Goal: Task Accomplishment & Management: Manage account settings

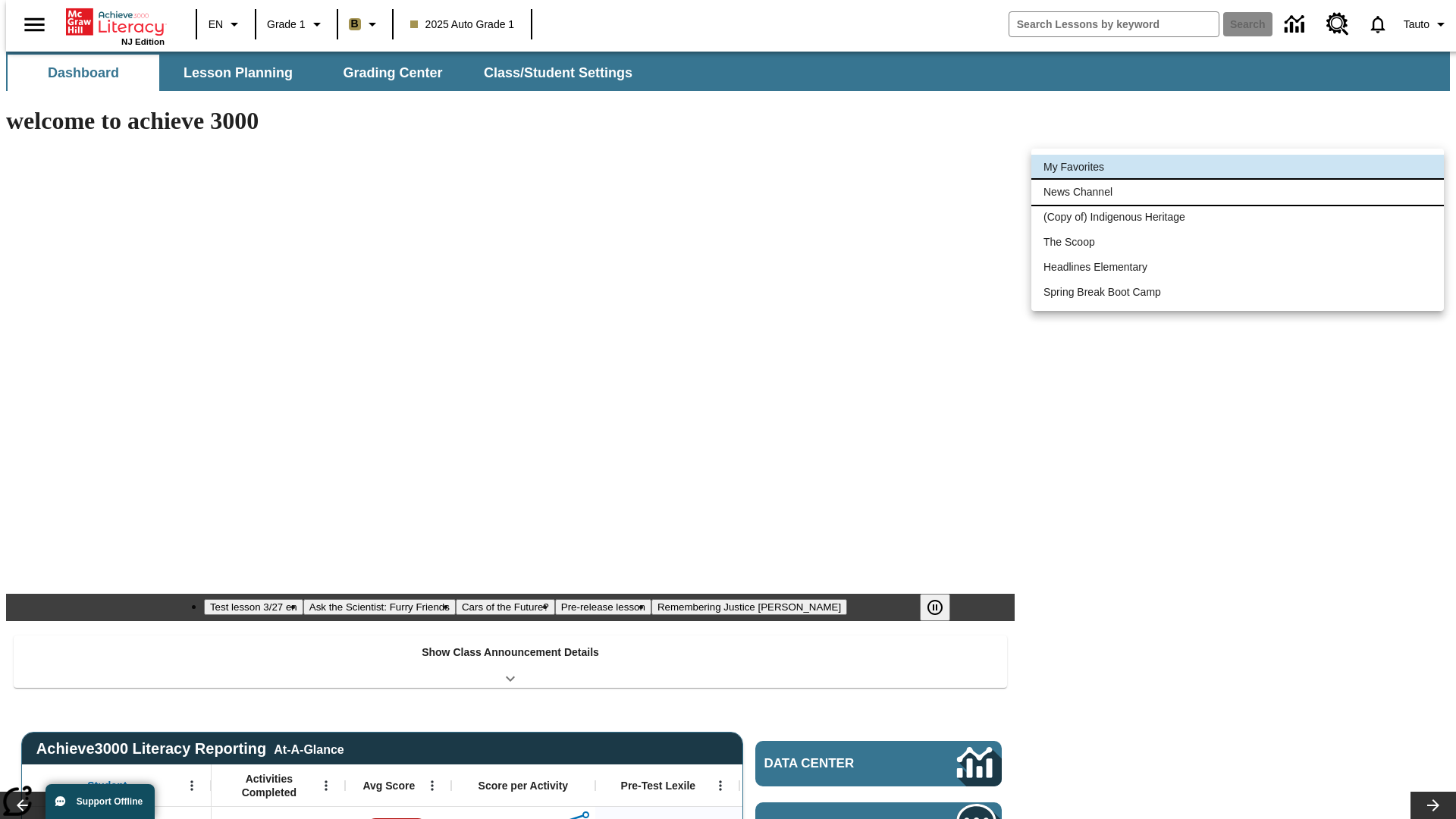
click at [1237, 191] on li "News Channel" at bounding box center [1237, 192] width 413 height 25
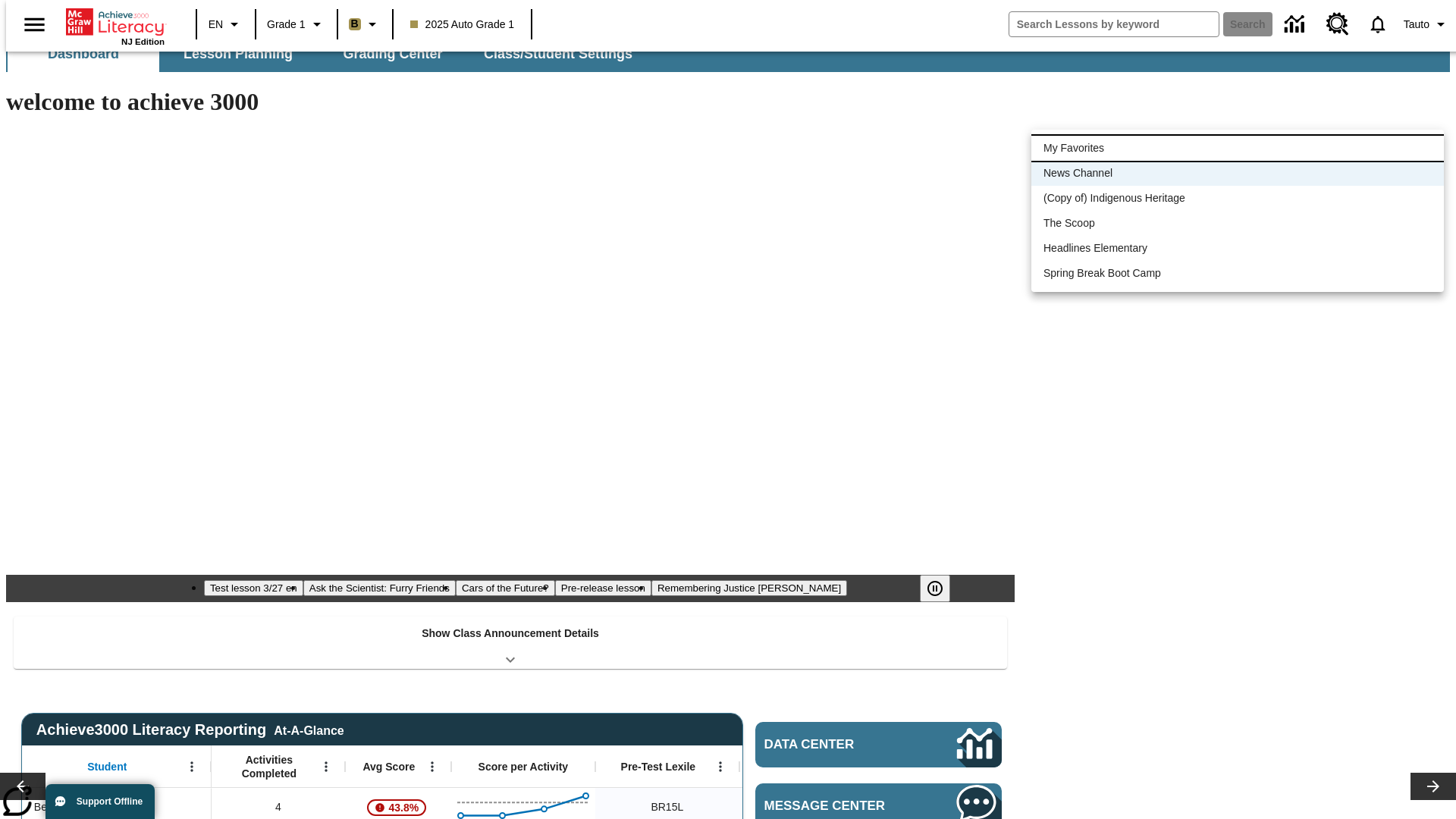
click at [1237, 148] on li "My Favorites" at bounding box center [1237, 148] width 413 height 25
type input "-1"
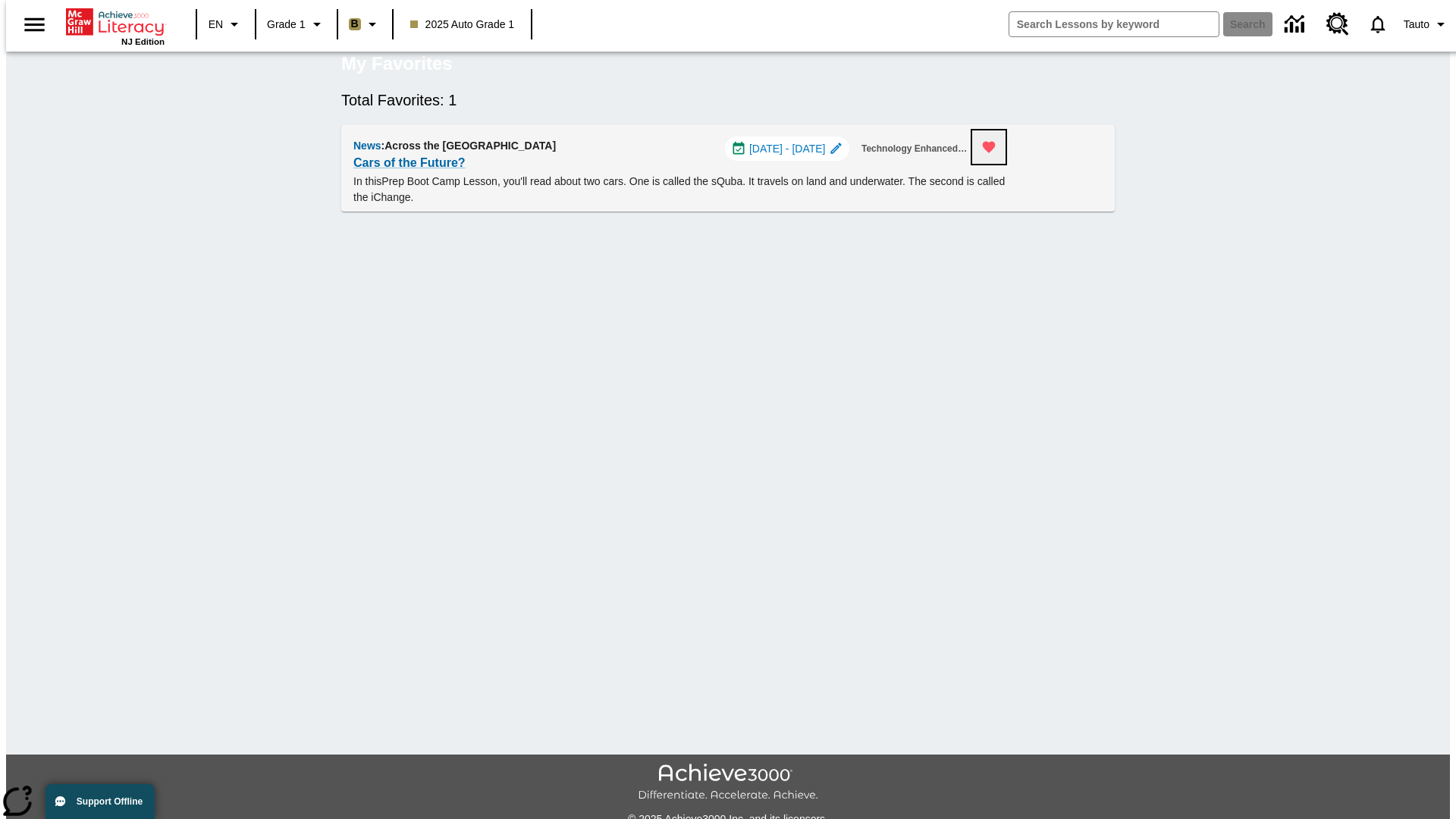
click at [995, 154] on icon "Remove from Favorites" at bounding box center [989, 147] width 13 height 12
